Goal: Information Seeking & Learning: Learn about a topic

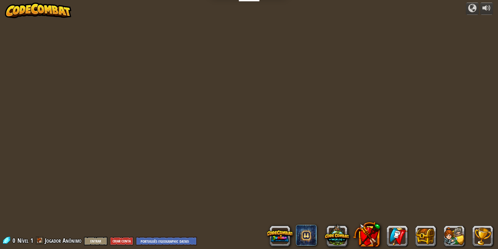
select select "pt-BR"
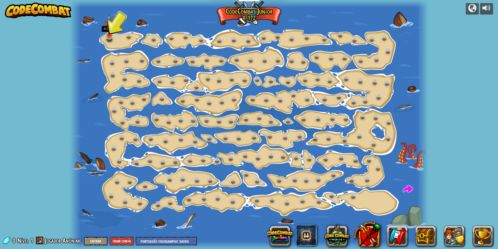
click at [112, 33] on img at bounding box center [110, 25] width 10 height 22
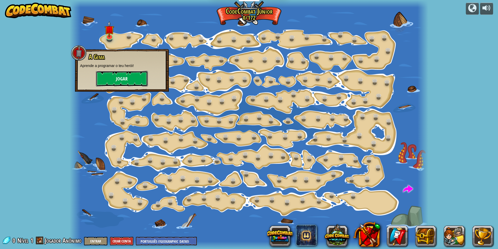
click at [125, 80] on button "Jogar" at bounding box center [122, 79] width 52 height 16
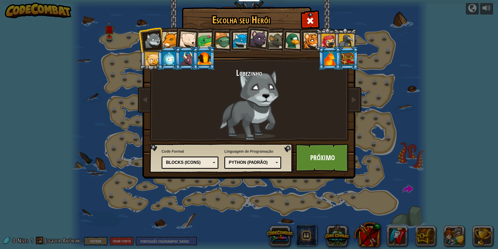
click at [223, 41] on div at bounding box center [223, 40] width 17 height 17
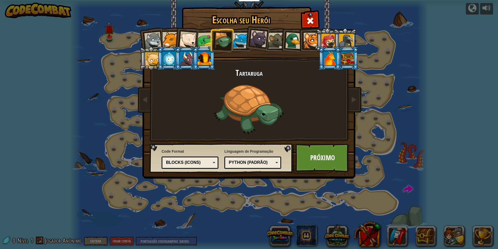
click at [188, 159] on div "Blocks (Icons)" at bounding box center [190, 163] width 50 height 8
click at [319, 161] on link "Próximo" at bounding box center [323, 157] width 54 height 29
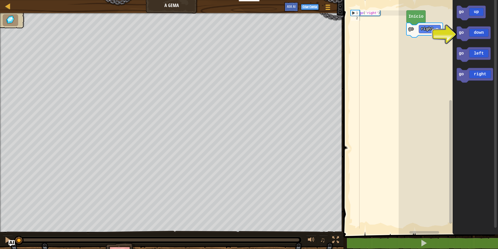
click at [361, 19] on div "go ( 'right' )" at bounding box center [383, 124] width 48 height 228
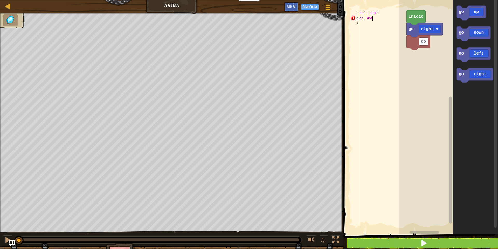
scroll to position [2, 1]
type textarea "go('down')"
click at [414, 56] on div "go down go right go right Início go up go down go left go right go right" at bounding box center [448, 115] width 99 height 237
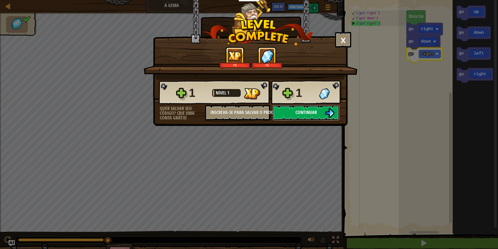
click at [316, 116] on button "Continuar" at bounding box center [306, 113] width 67 height 16
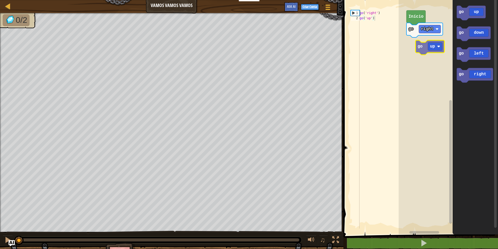
click at [427, 46] on div "go right Início go up go down go left go right go up" at bounding box center [448, 115] width 99 height 237
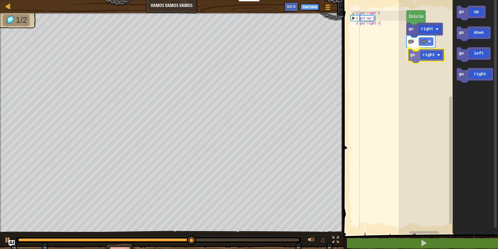
click at [414, 54] on div "go up go right go right Início go up go down go left go right go right" at bounding box center [448, 115] width 99 height 237
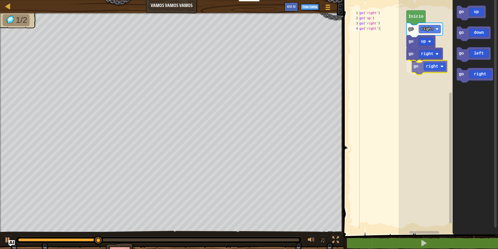
click at [415, 66] on div "go up go right go right go right Início go up go down go left go right go right" at bounding box center [448, 115] width 99 height 237
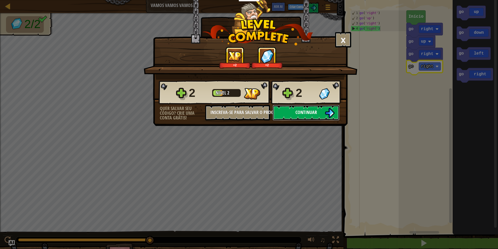
click at [303, 110] on span "Continuar" at bounding box center [307, 112] width 22 height 6
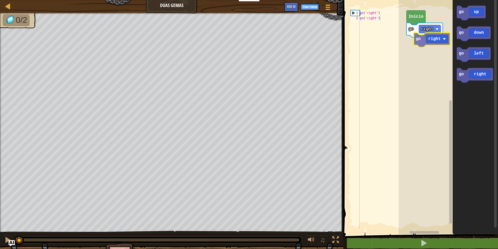
click at [422, 39] on div "go right Início go up go down go left go right go right" at bounding box center [448, 115] width 99 height 237
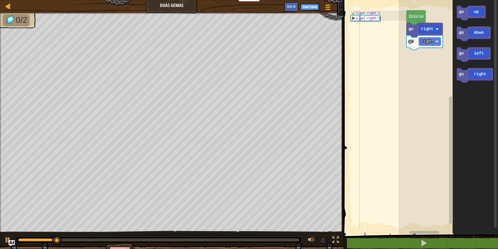
click at [432, 57] on div "go right go right Início go up go down go left go right" at bounding box center [448, 115] width 99 height 237
click at [461, 13] on text "go" at bounding box center [461, 12] width 5 height 5
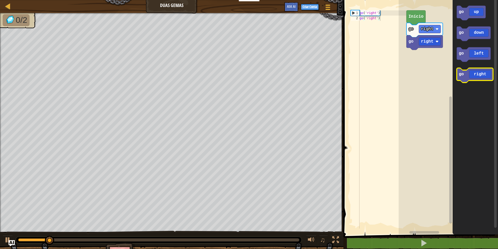
click at [469, 74] on icon "Espaço de trabalho do Blockly" at bounding box center [475, 75] width 36 height 15
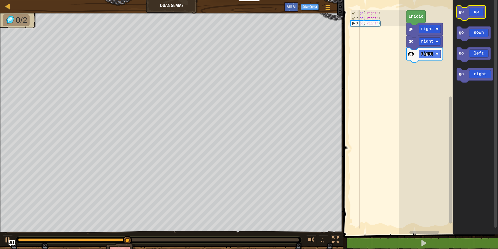
click at [461, 10] on text "go" at bounding box center [461, 12] width 5 height 5
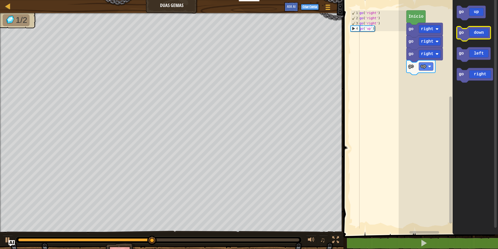
click at [464, 35] on icon "Espaço de trabalho do Blockly" at bounding box center [474, 33] width 34 height 15
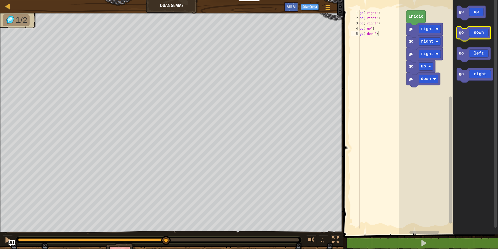
click at [464, 35] on icon "Espaço de trabalho do Blockly" at bounding box center [474, 33] width 34 height 15
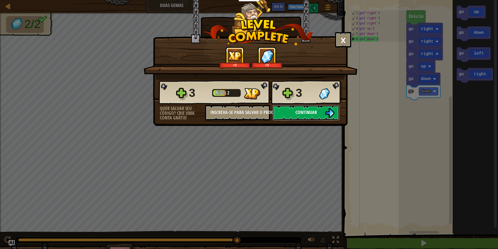
click at [298, 115] on span "Continuar" at bounding box center [307, 112] width 22 height 6
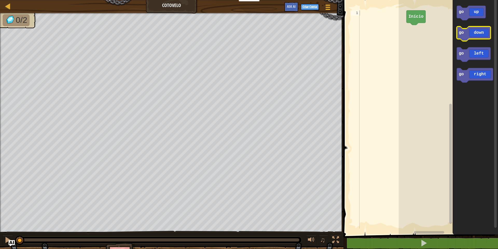
click at [463, 33] on text "go" at bounding box center [461, 32] width 5 height 5
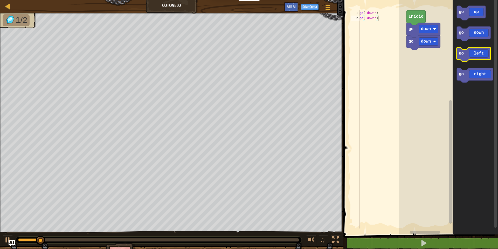
click at [466, 56] on icon "Espaço de trabalho do Blockly" at bounding box center [474, 54] width 34 height 15
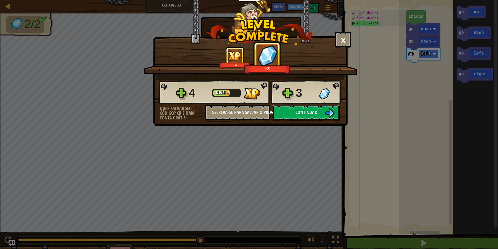
click at [289, 111] on button "Continuar" at bounding box center [306, 113] width 67 height 16
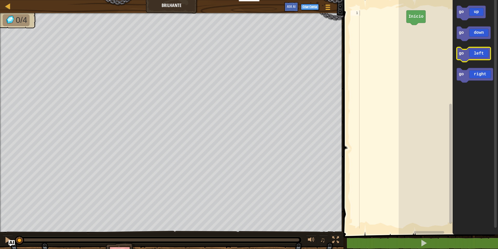
click at [460, 54] on text "go" at bounding box center [461, 53] width 5 height 5
click at [462, 52] on text "go" at bounding box center [461, 53] width 5 height 5
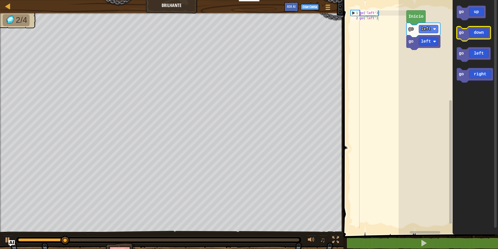
click at [463, 31] on text "go" at bounding box center [461, 32] width 5 height 5
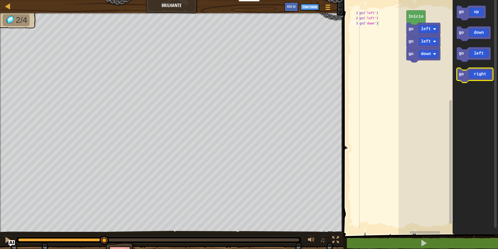
click at [467, 72] on icon "Espaço de trabalho do Blockly" at bounding box center [475, 75] width 36 height 15
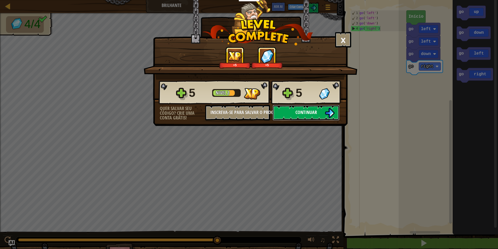
click at [313, 116] on button "Continuar" at bounding box center [306, 113] width 67 height 16
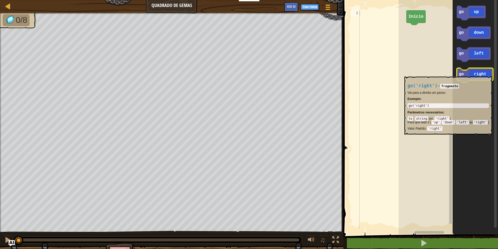
click at [464, 74] on text "go" at bounding box center [461, 74] width 5 height 5
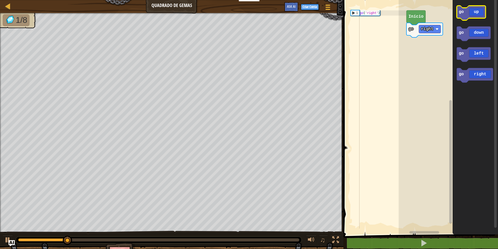
click at [464, 6] on rect "Espaço de trabalho do Blockly" at bounding box center [471, 13] width 29 height 15
click at [466, 12] on icon "Espaço de trabalho do Blockly" at bounding box center [471, 13] width 29 height 15
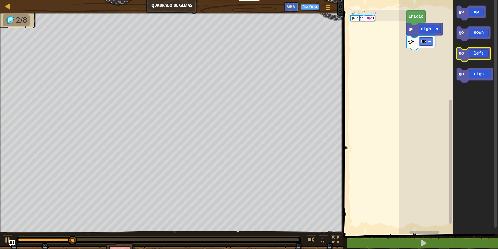
click at [461, 56] on icon "Espaço de trabalho do Blockly" at bounding box center [474, 54] width 34 height 15
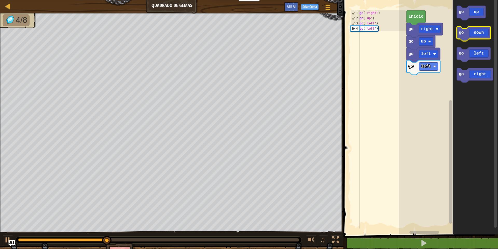
click at [465, 35] on icon "Espaço de trabalho do Blockly" at bounding box center [474, 33] width 34 height 15
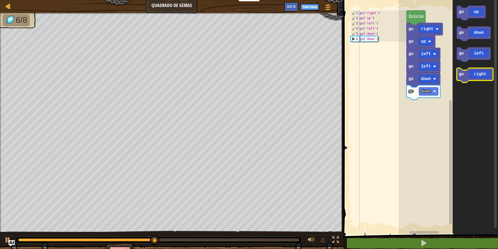
click at [466, 70] on icon "Espaço de trabalho do Blockly" at bounding box center [475, 75] width 36 height 15
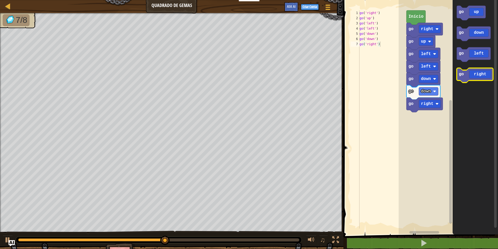
click at [465, 70] on icon "Espaço de trabalho do Blockly" at bounding box center [475, 75] width 36 height 15
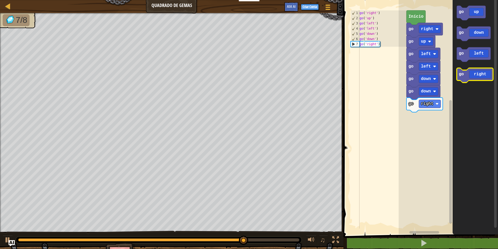
click at [465, 70] on icon "Espaço de trabalho do Blockly" at bounding box center [475, 75] width 36 height 15
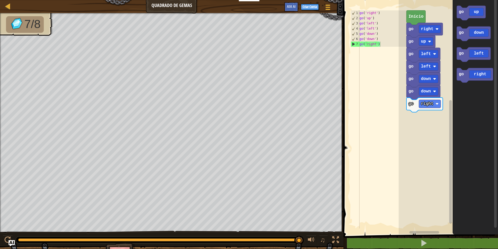
click at [384, 134] on div "1 2 3 4 5 6 7 go ( 'right' ) go ( 'up' ) go ( 'left' ) go ( 'left' ) go ( 'down…" at bounding box center [420, 128] width 156 height 250
click at [5, 6] on div at bounding box center [8, 6] width 6 height 6
select select "pt-BR"
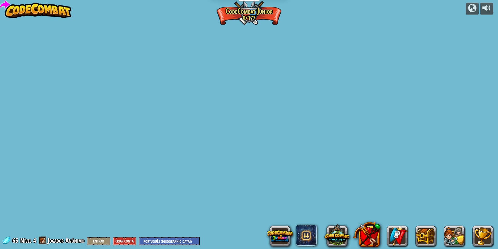
select select "pt-BR"
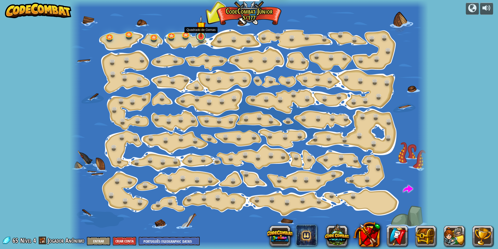
click at [202, 38] on link at bounding box center [201, 36] width 10 height 10
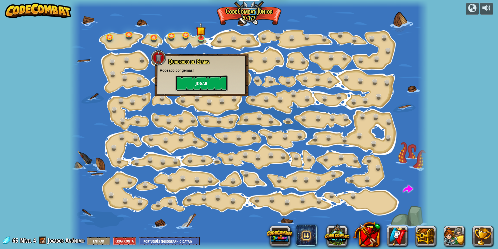
click at [210, 85] on button "Jogar" at bounding box center [202, 84] width 52 height 16
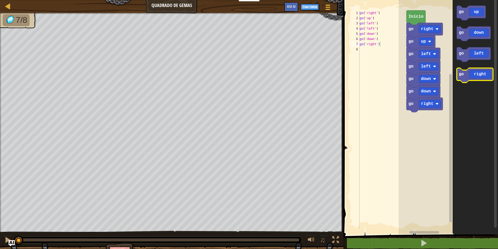
click at [463, 77] on icon "Espaço de trabalho do Blockly" at bounding box center [475, 75] width 36 height 15
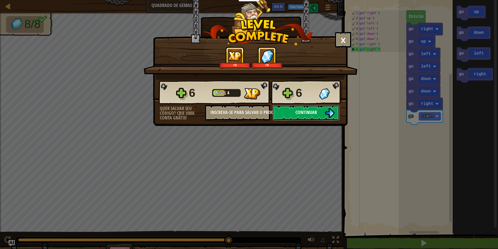
click at [290, 114] on button "Continuar" at bounding box center [306, 113] width 67 height 16
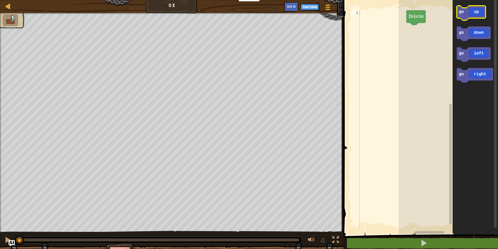
click at [465, 9] on icon "Espaço de trabalho do Blockly" at bounding box center [471, 13] width 29 height 15
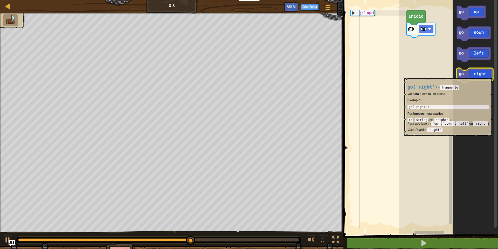
click at [468, 75] on icon "Espaço de trabalho do Blockly" at bounding box center [475, 75] width 36 height 15
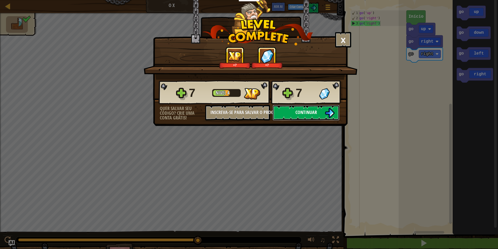
click at [308, 113] on span "Continuar" at bounding box center [307, 112] width 22 height 6
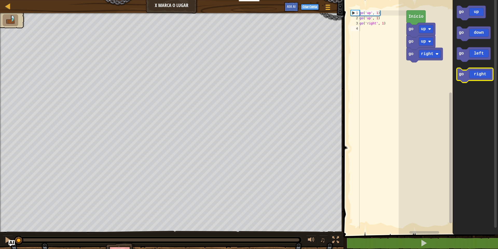
click at [467, 73] on icon "Espaço de trabalho do Blockly" at bounding box center [475, 75] width 36 height 15
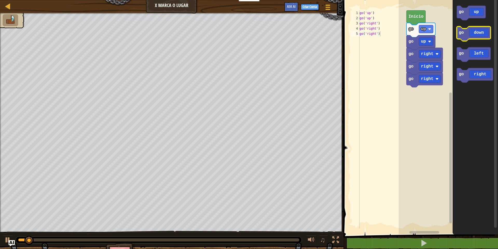
click at [465, 36] on icon "Espaço de trabalho do Blockly" at bounding box center [474, 33] width 34 height 15
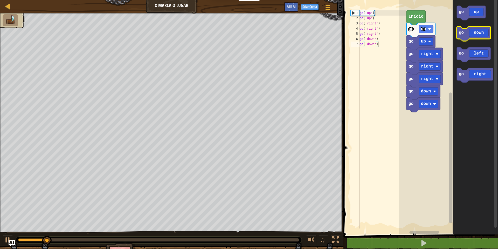
click at [463, 51] on text "go" at bounding box center [461, 53] width 5 height 5
